Goal: Information Seeking & Learning: Learn about a topic

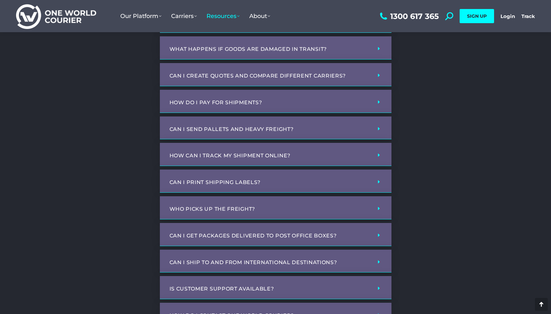
scroll to position [402, 0]
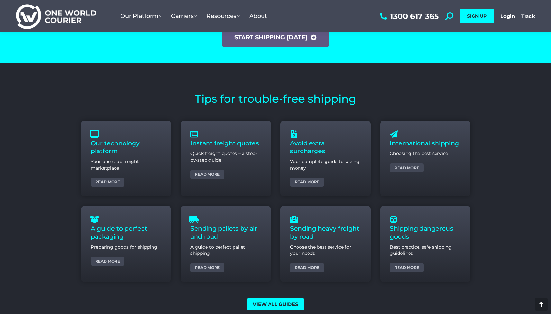
scroll to position [2653, 0]
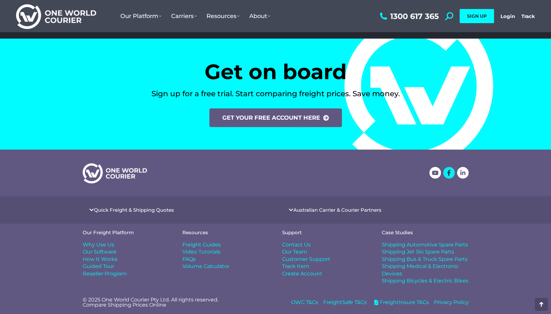
click at [448, 173] on icon at bounding box center [449, 173] width 6 height 6
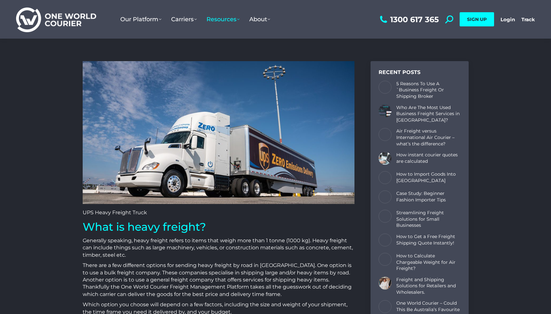
scroll to position [1059, 386]
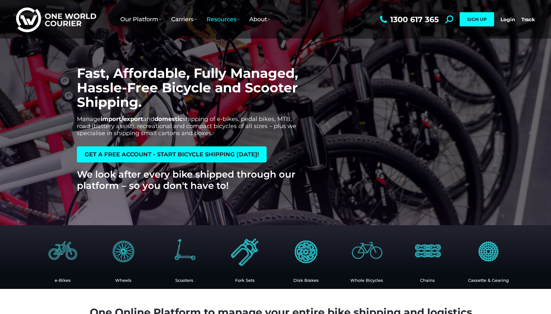
click at [79, 69] on h1 "Fast, Affordable, Fully Managed, Hassle-Free Bicycle and Scooter Shipping." at bounding box center [190, 87] width 227 height 43
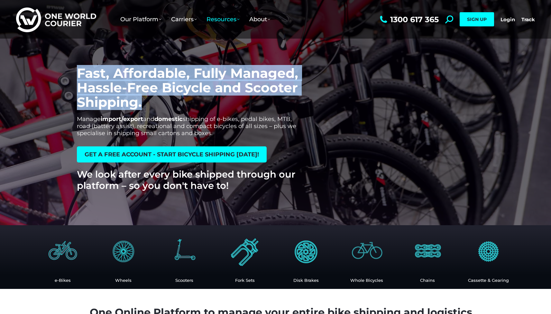
click at [143, 103] on h1 "Fast, Affordable, Fully Managed, Hassle-Free Bicycle and Scooter Shipping." at bounding box center [190, 87] width 227 height 43
copy h1 "Fast, Affordable, Fully Managed, Hassle-Free Bicycle and Scooter Shipping."
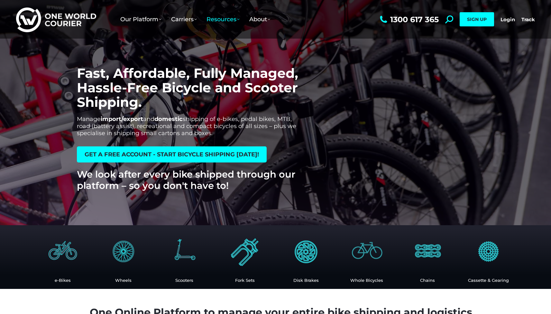
click at [316, 228] on section "e-Bikes Wheels Scooters Fork Sets Disk Brakes Whole Bicycles Chains" at bounding box center [275, 257] width 551 height 64
